Goal: Check status: Check status

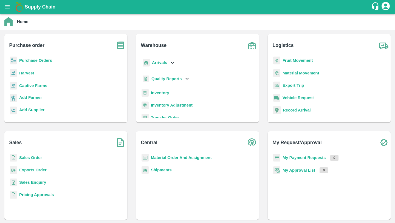
click at [34, 157] on b "Sales Order" at bounding box center [30, 157] width 23 height 4
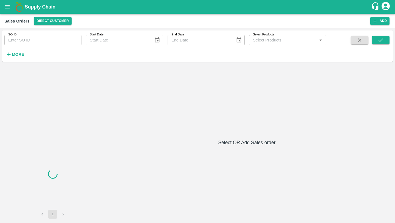
click at [51, 38] on input "SO ID" at bounding box center [42, 40] width 77 height 10
paste input "600246"
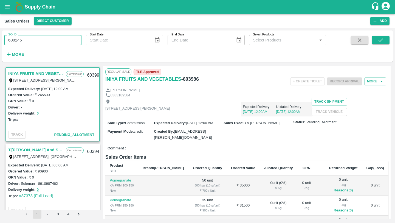
type input "600246"
click at [379, 35] on div "SO ID 600246 SO ID Start Date Start Date End Date End Date Select Products Sele…" at bounding box center [197, 46] width 391 height 27
click at [381, 41] on icon "submit" at bounding box center [381, 40] width 6 height 6
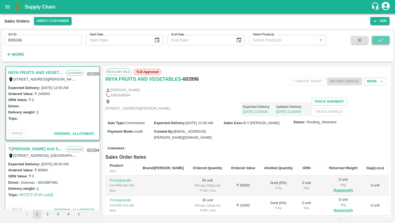
click at [377, 43] on button "submit" at bounding box center [381, 40] width 18 height 8
click at [64, 40] on input "600246" at bounding box center [42, 40] width 77 height 10
click at [378, 43] on icon "submit" at bounding box center [381, 40] width 6 height 6
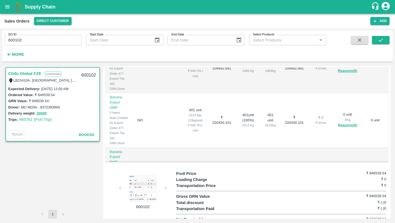
scroll to position [28, 0]
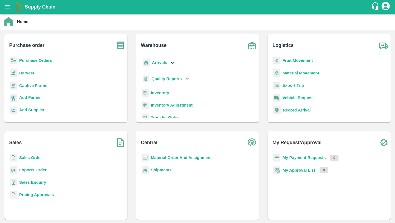
click at [34, 155] on b "Sales Order" at bounding box center [30, 157] width 23 height 4
